Goal: Navigation & Orientation: Find specific page/section

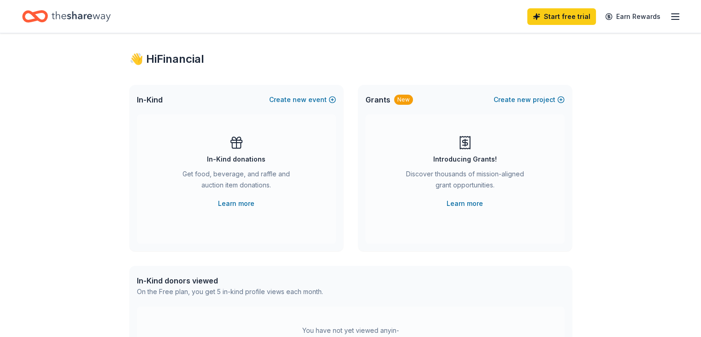
scroll to position [11, 0]
click at [672, 17] on line "button" at bounding box center [675, 17] width 7 height 0
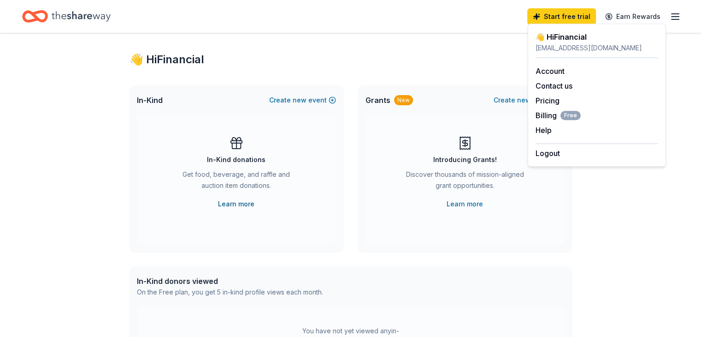
click at [241, 207] on link "Learn more" at bounding box center [236, 203] width 36 height 11
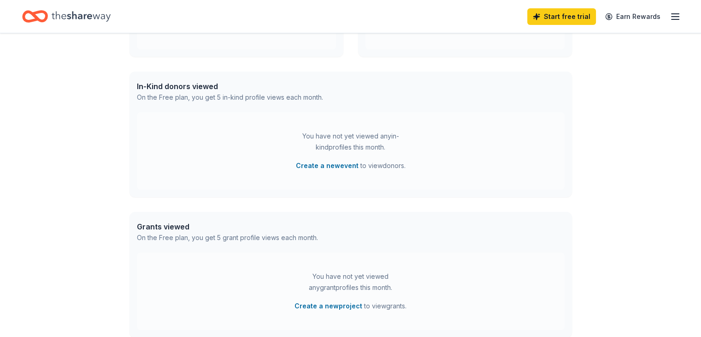
scroll to position [207, 0]
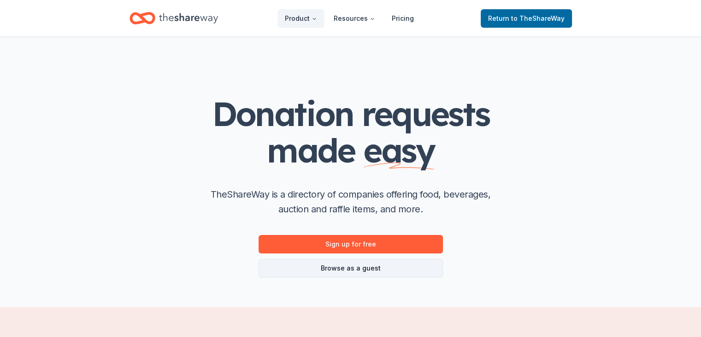
click at [286, 266] on link "Browse as a guest" at bounding box center [351, 268] width 184 height 18
click at [347, 266] on link "Browse as a guest" at bounding box center [351, 268] width 184 height 18
click at [360, 271] on link "Browse as a guest" at bounding box center [351, 268] width 184 height 18
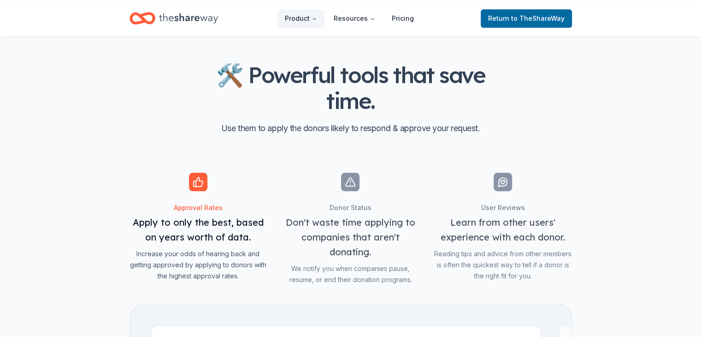
scroll to position [864, 0]
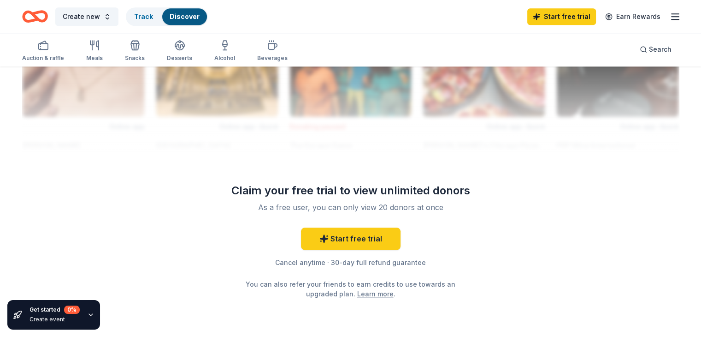
scroll to position [854, 0]
